Goal: Information Seeking & Learning: Learn about a topic

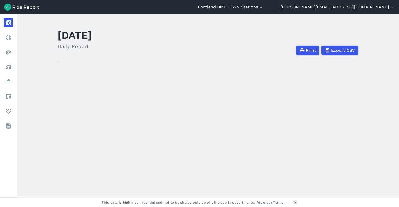
click at [263, 7] on button "Portland BIKETOWN Stations" at bounding box center [231, 7] width 66 height 6
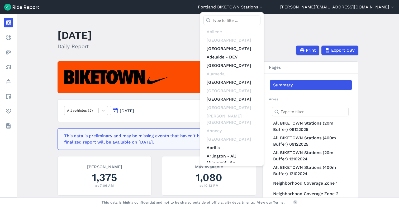
click at [260, 19] on input "text" at bounding box center [231, 20] width 57 height 9
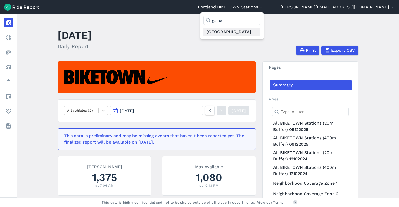
type input "gaine"
click at [260, 32] on link "[GEOGRAPHIC_DATA]" at bounding box center [231, 32] width 57 height 8
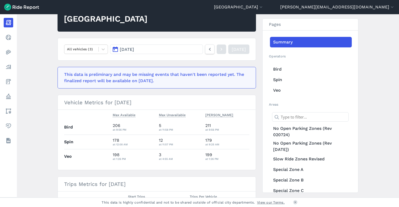
scroll to position [61, 0]
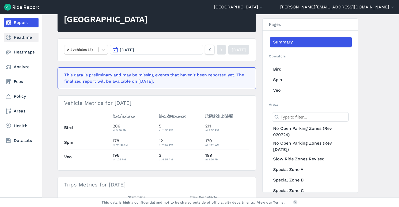
click at [12, 37] on link "Realtime" at bounding box center [21, 37] width 35 height 9
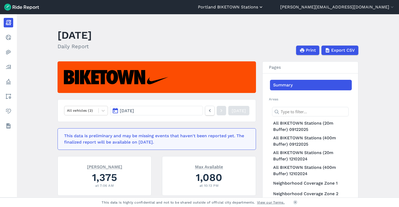
click at [263, 7] on button "Portland BIKETOWN Stations" at bounding box center [231, 7] width 66 height 6
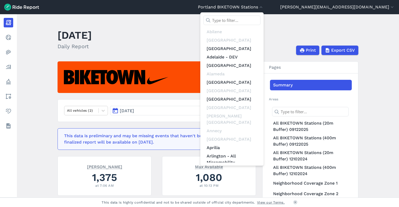
click at [260, 20] on input "text" at bounding box center [231, 20] width 57 height 9
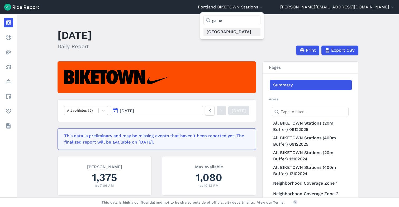
type input "gaine"
click at [260, 35] on link "[GEOGRAPHIC_DATA]" at bounding box center [231, 32] width 57 height 8
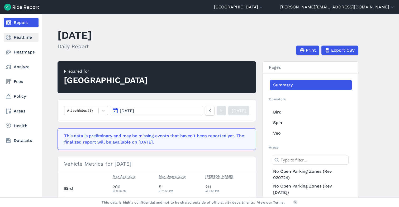
click at [20, 38] on link "Realtime" at bounding box center [21, 37] width 35 height 9
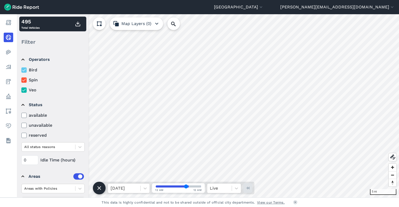
scroll to position [28, 0]
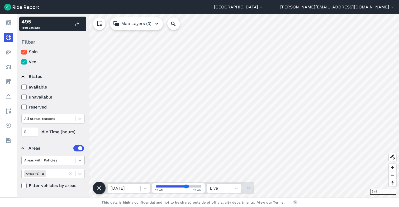
click at [79, 161] on icon at bounding box center [79, 161] width 3 height 2
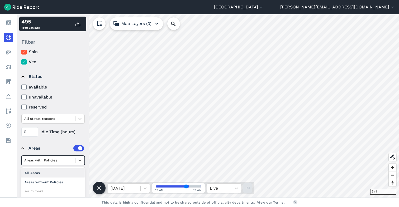
click at [58, 173] on div "All Areas" at bounding box center [52, 172] width 63 height 9
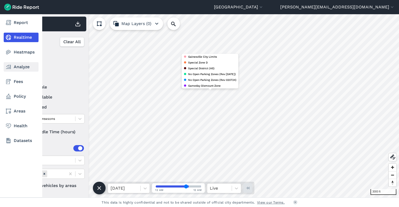
click at [21, 66] on link "Analyze" at bounding box center [21, 66] width 35 height 9
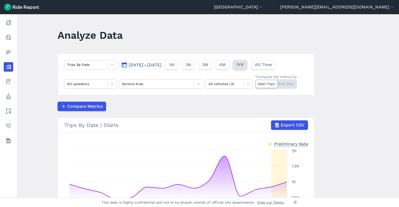
click at [243, 65] on span "1YR" at bounding box center [239, 65] width 7 height 6
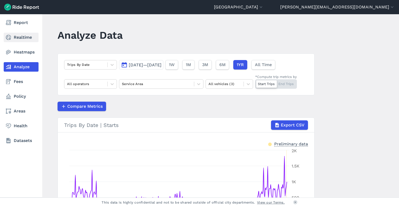
click at [9, 38] on icon at bounding box center [8, 37] width 6 height 6
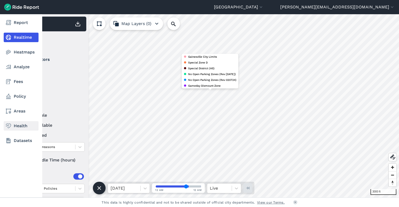
click at [21, 126] on link "Health" at bounding box center [21, 125] width 35 height 9
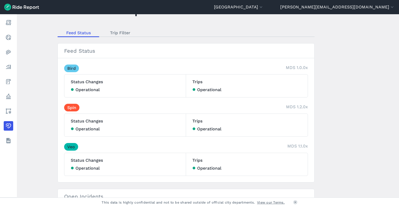
scroll to position [21, 0]
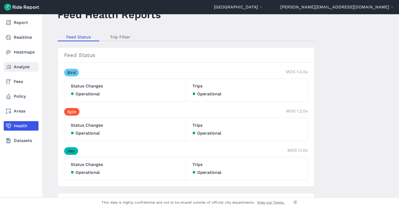
click at [17, 68] on link "Analyze" at bounding box center [21, 66] width 35 height 9
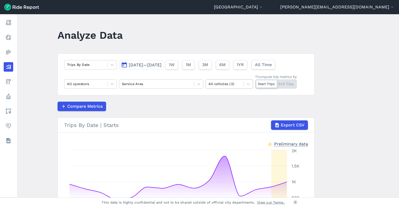
click at [213, 84] on div at bounding box center [224, 84] width 32 height 6
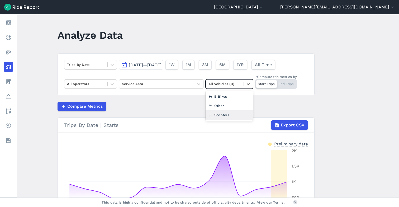
click at [218, 114] on div "Scooters" at bounding box center [228, 114] width 47 height 9
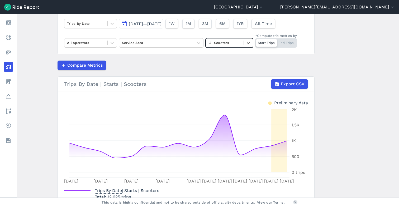
scroll to position [42, 0]
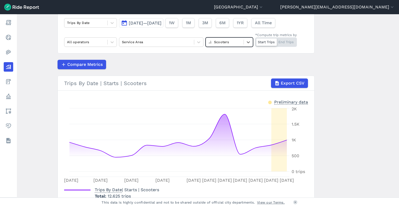
click at [221, 41] on div at bounding box center [224, 42] width 32 height 6
click at [219, 64] on div "E-Bikes" at bounding box center [228, 63] width 47 height 9
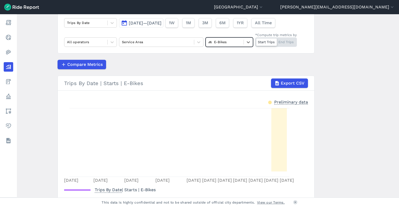
click at [219, 42] on div at bounding box center [224, 42] width 32 height 6
click at [221, 64] on div "Other" at bounding box center [228, 63] width 47 height 9
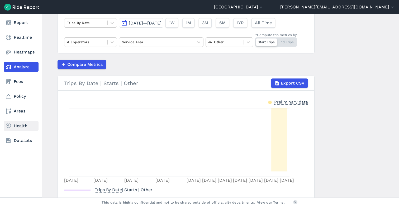
click at [13, 127] on link "Health" at bounding box center [21, 125] width 35 height 9
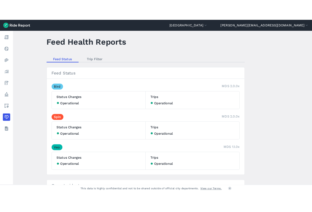
scroll to position [6, 0]
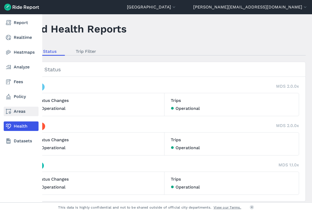
click at [21, 108] on link "Areas" at bounding box center [21, 111] width 35 height 9
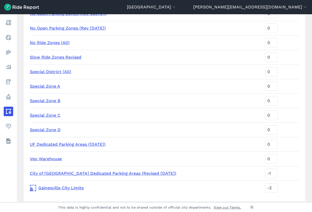
scroll to position [94, 0]
